Goal: Register for event/course

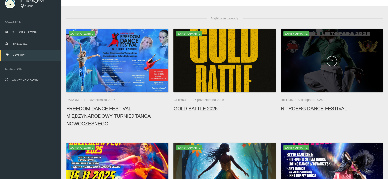
scroll to position [51, 0]
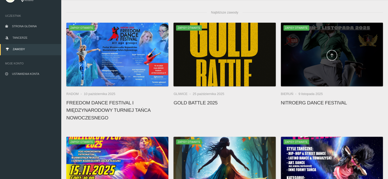
click at [329, 59] on link at bounding box center [331, 55] width 11 height 11
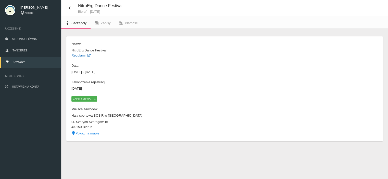
click at [81, 55] on link "Regulamin" at bounding box center [80, 56] width 19 height 4
click at [29, 61] on link "Zawody" at bounding box center [30, 62] width 61 height 11
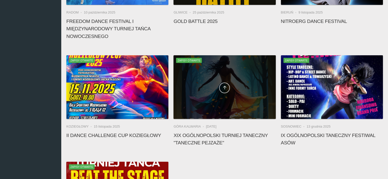
scroll to position [115, 0]
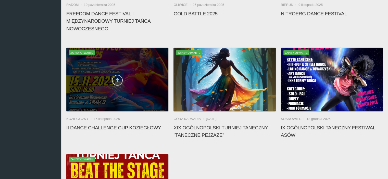
click at [117, 78] on icon at bounding box center [117, 80] width 4 height 4
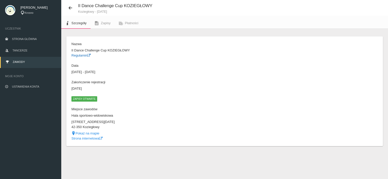
click at [81, 56] on link "Regulamin" at bounding box center [80, 56] width 19 height 4
click at [82, 55] on link "Regulamin" at bounding box center [80, 56] width 19 height 4
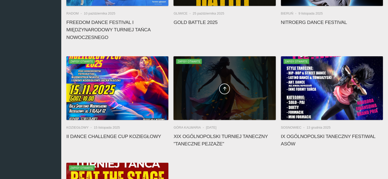
scroll to position [115, 0]
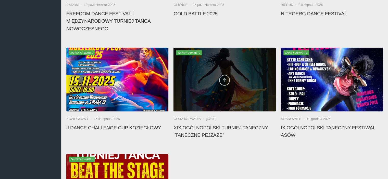
click at [225, 84] on link at bounding box center [224, 80] width 11 height 11
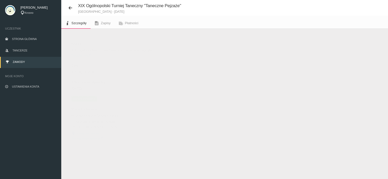
click at [82, 56] on link "Regulamin" at bounding box center [80, 56] width 19 height 4
click at [92, 54] on dd "Regulamin" at bounding box center [146, 55] width 151 height 5
click at [91, 54] on icon at bounding box center [88, 55] width 3 height 3
click at [81, 100] on span "Zapisy otwarte" at bounding box center [84, 98] width 26 height 5
click at [79, 40] on button "Dodaj występ" at bounding box center [83, 41] width 35 height 10
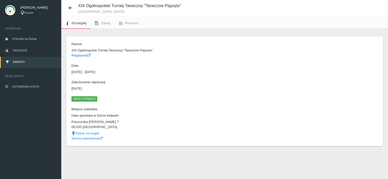
click at [82, 55] on link "Regulamin" at bounding box center [80, 56] width 19 height 4
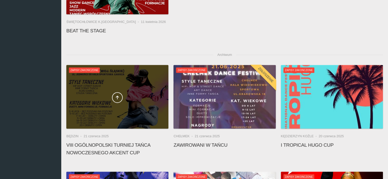
scroll to position [319, 0]
